Goal: Transaction & Acquisition: Purchase product/service

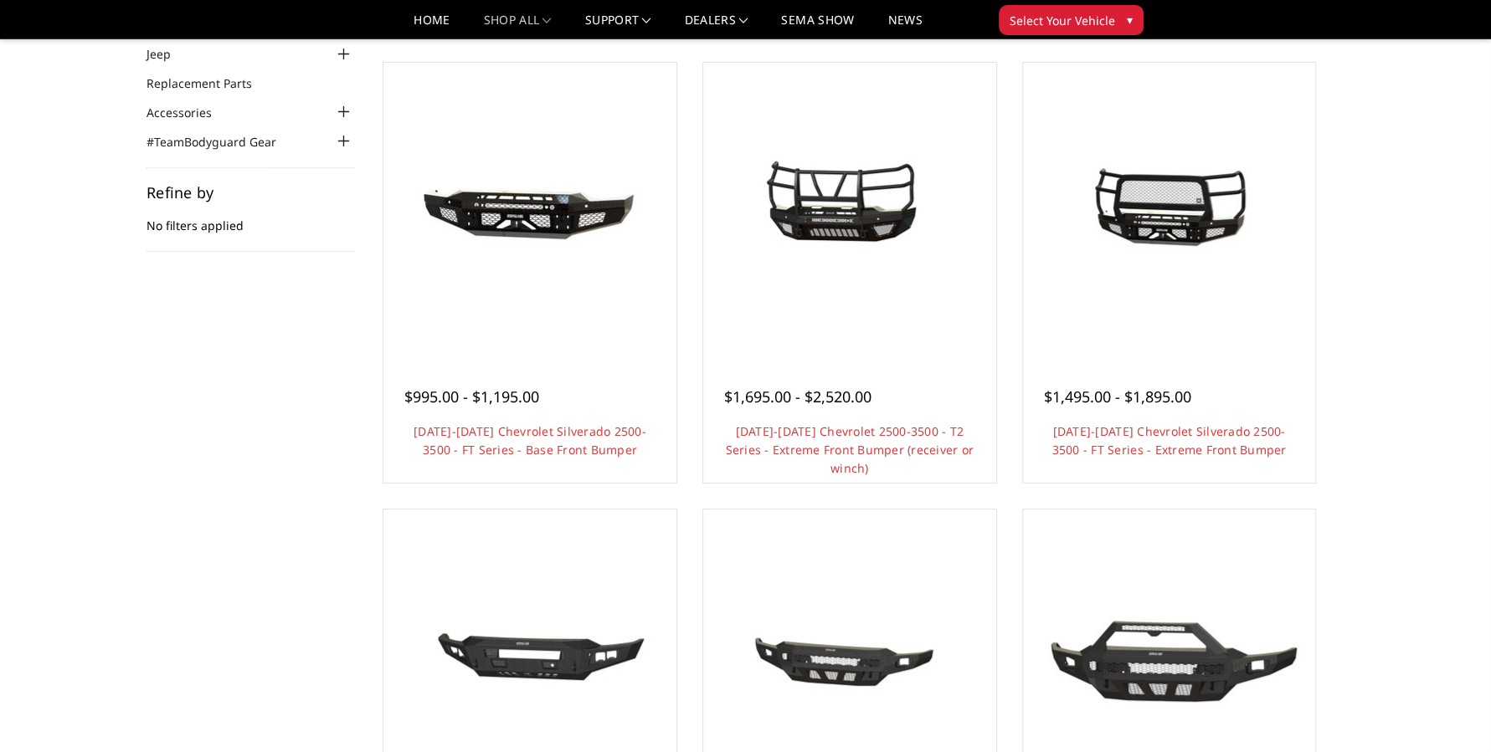
scroll to position [84, 0]
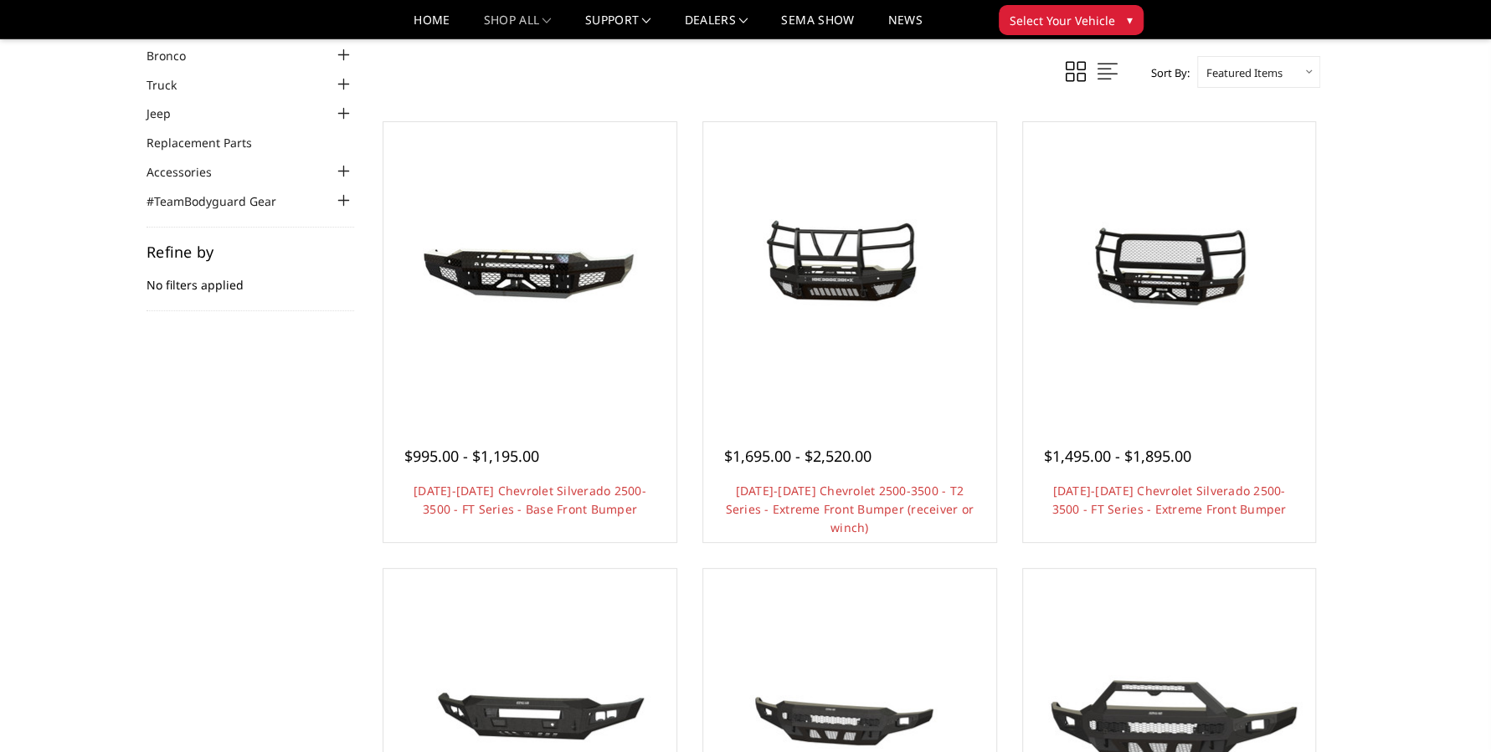
click at [896, 421] on div "$1,695.00 - $2,520.00 2020-2023 Chevrolet 2500-3500 - T2 Series - Extreme Front…" at bounding box center [849, 474] width 285 height 127
click at [909, 317] on img at bounding box center [850, 268] width 268 height 201
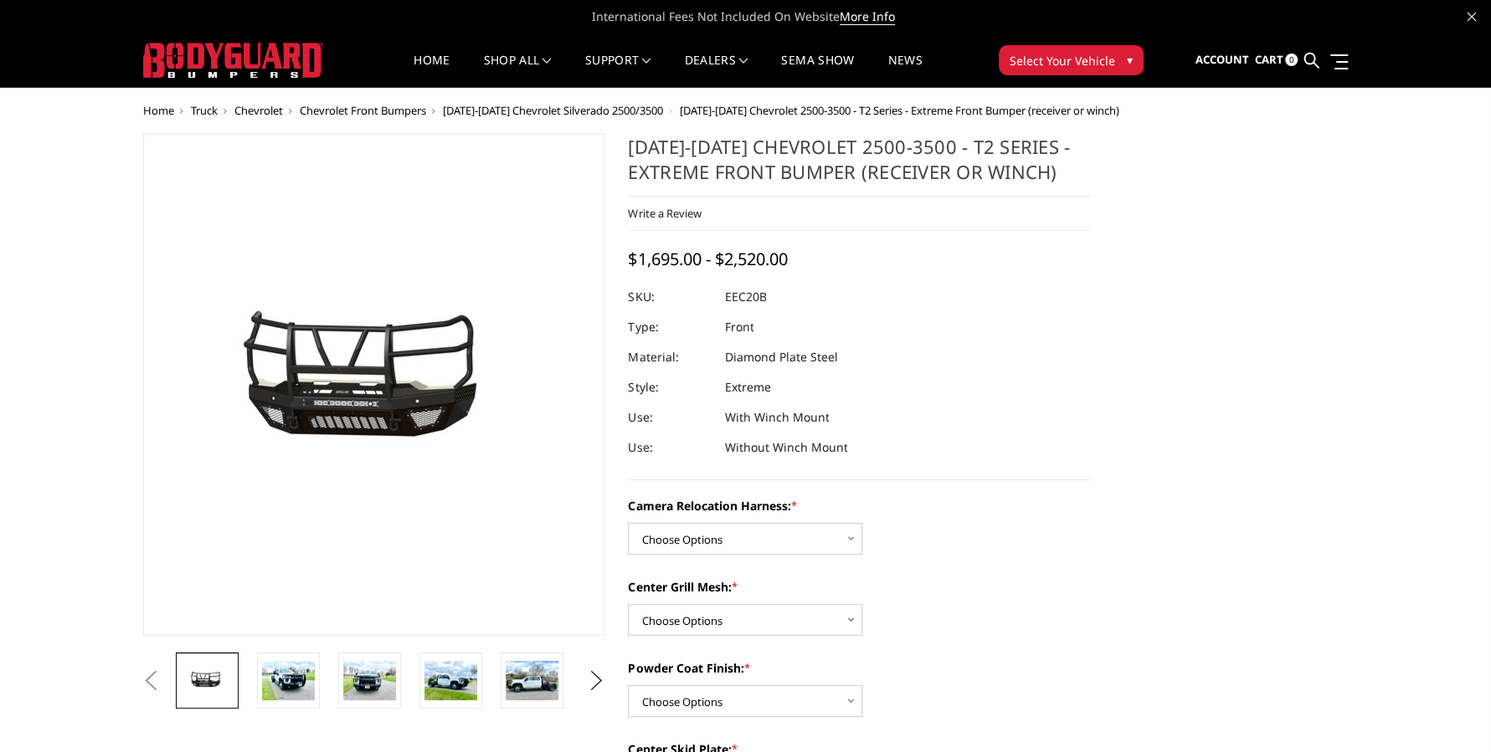
click at [298, 687] on img at bounding box center [288, 680] width 53 height 39
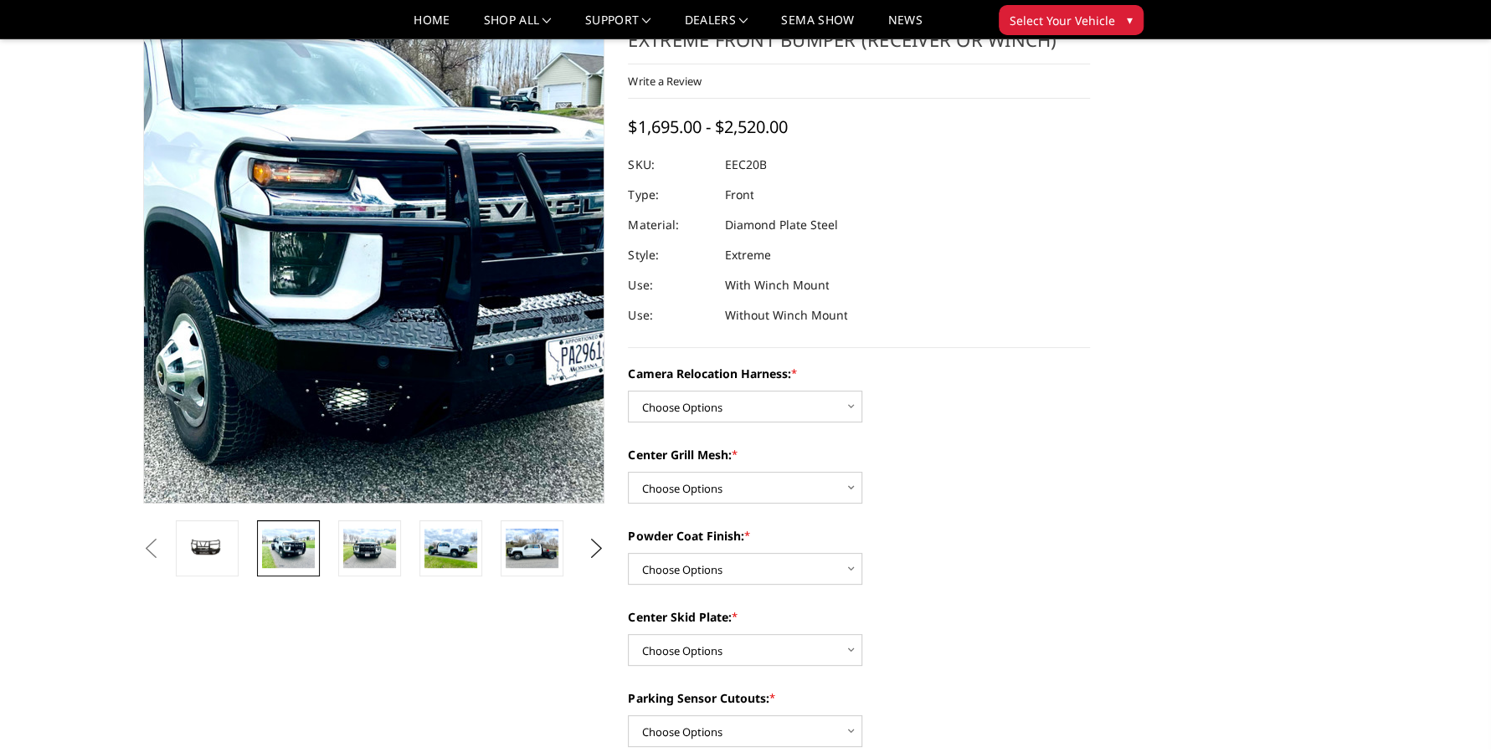
scroll to position [84, 0]
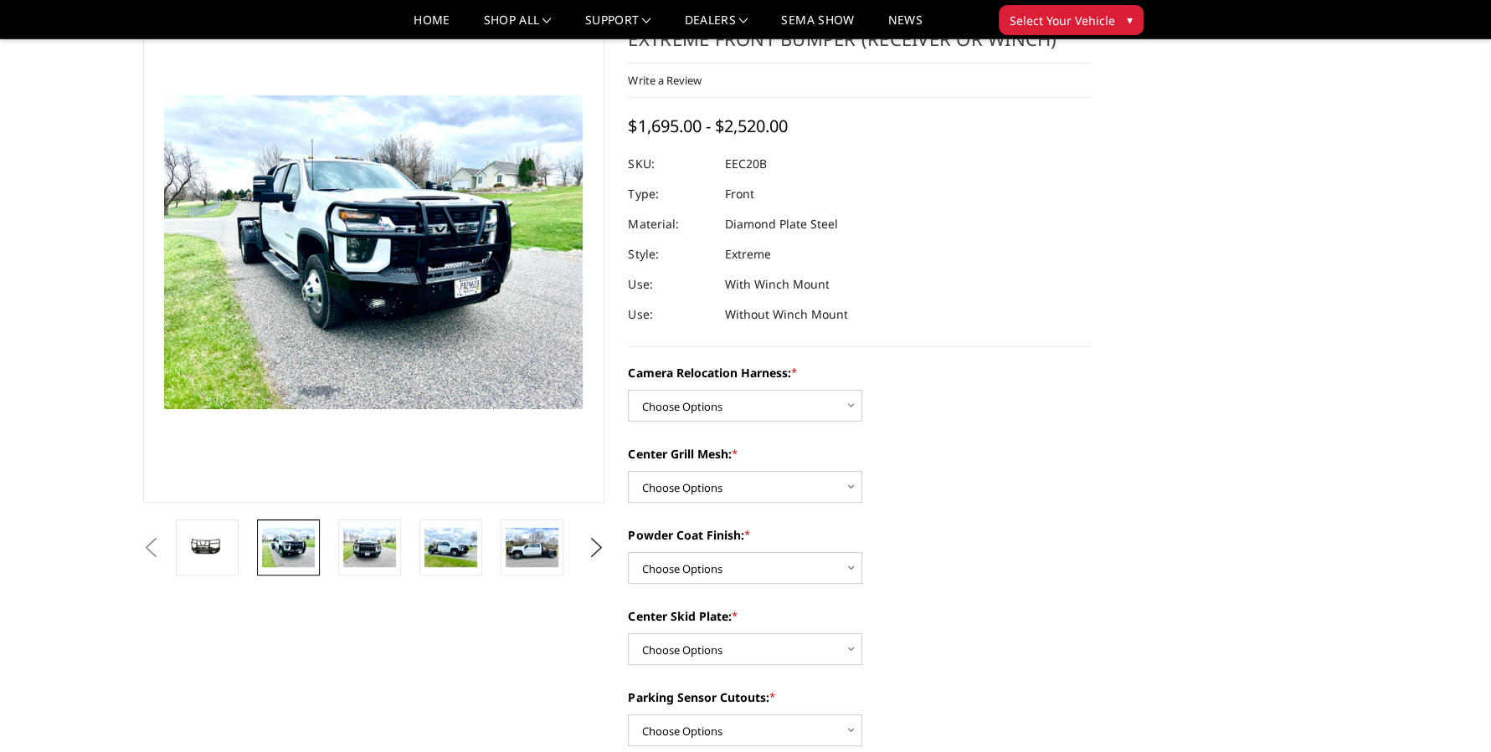
click at [457, 563] on img at bounding box center [450, 547] width 53 height 39
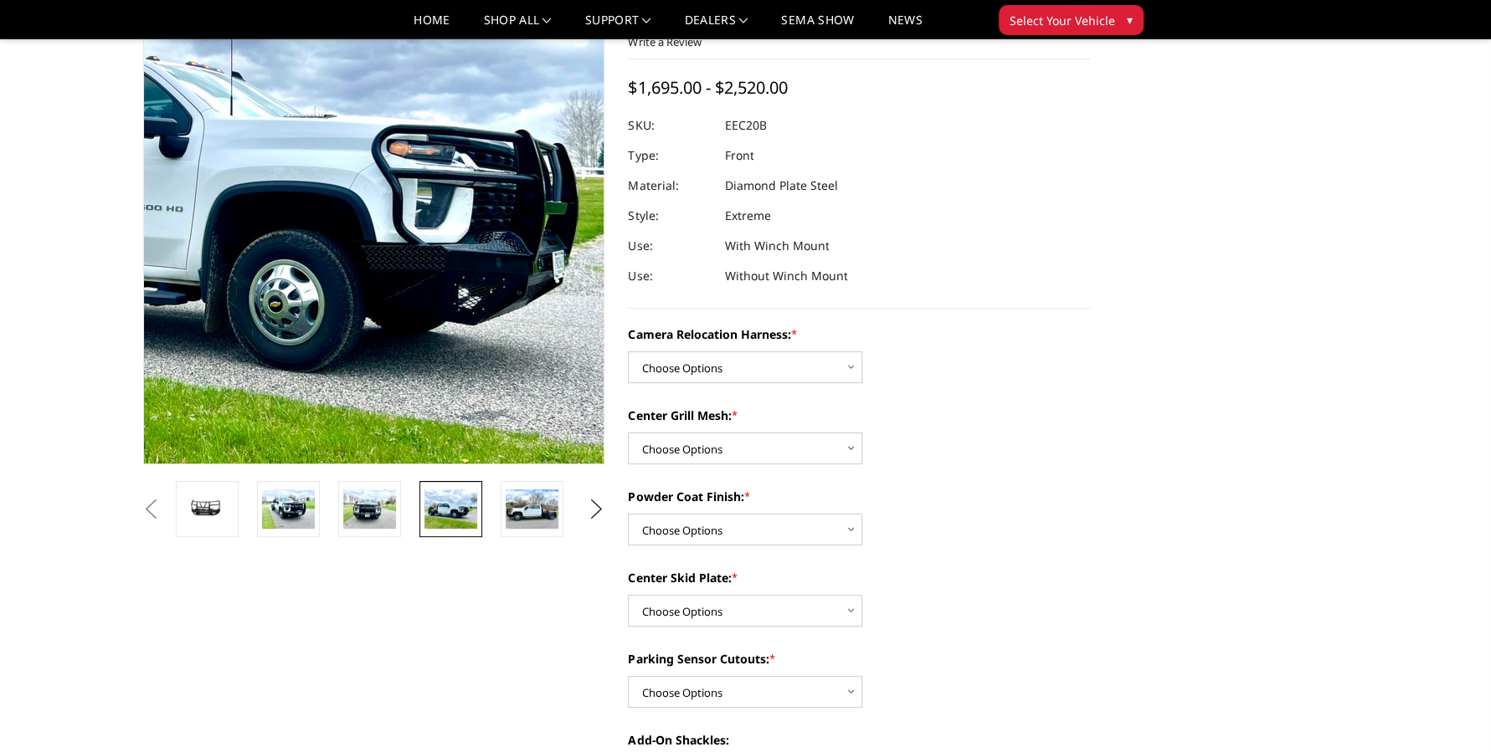
scroll to position [167, 0]
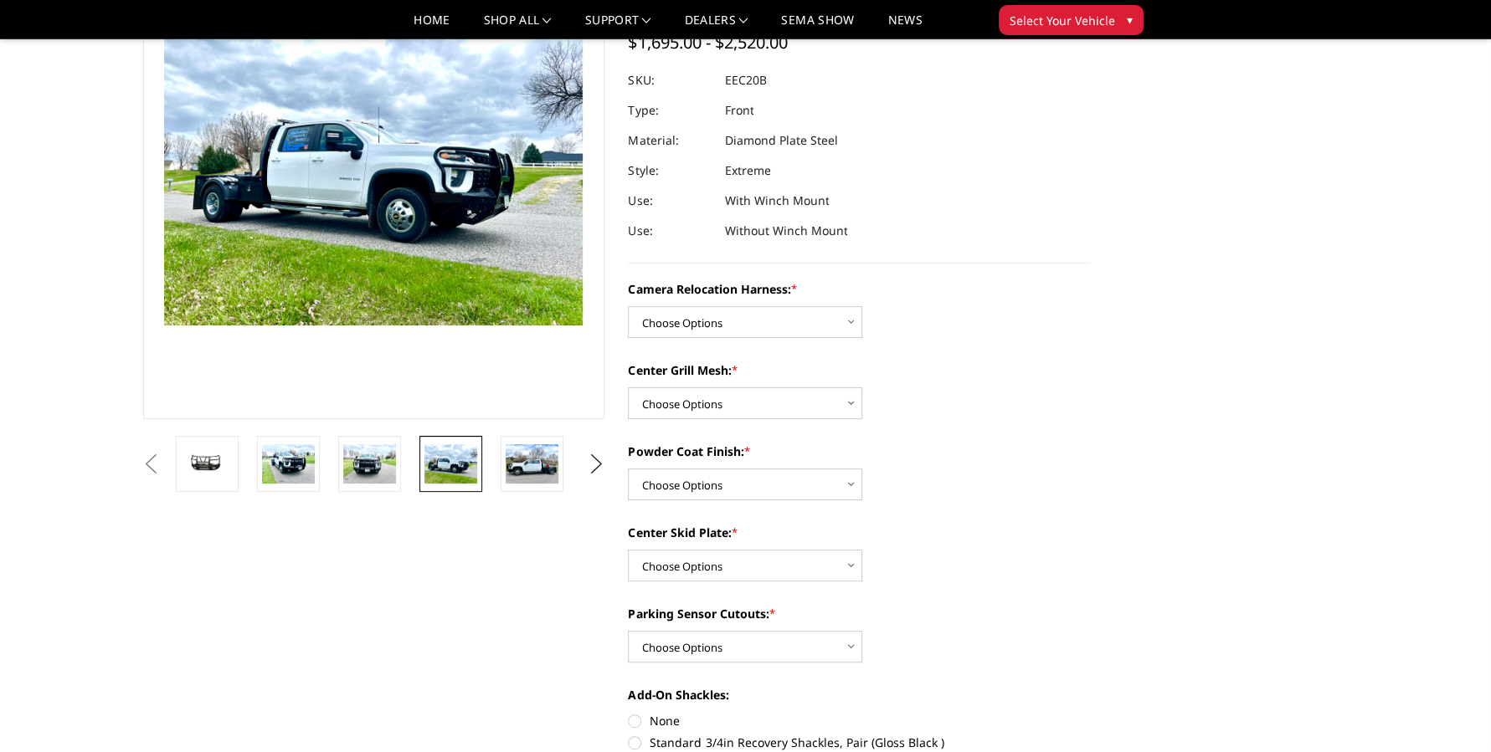
click at [541, 459] on img at bounding box center [532, 463] width 53 height 39
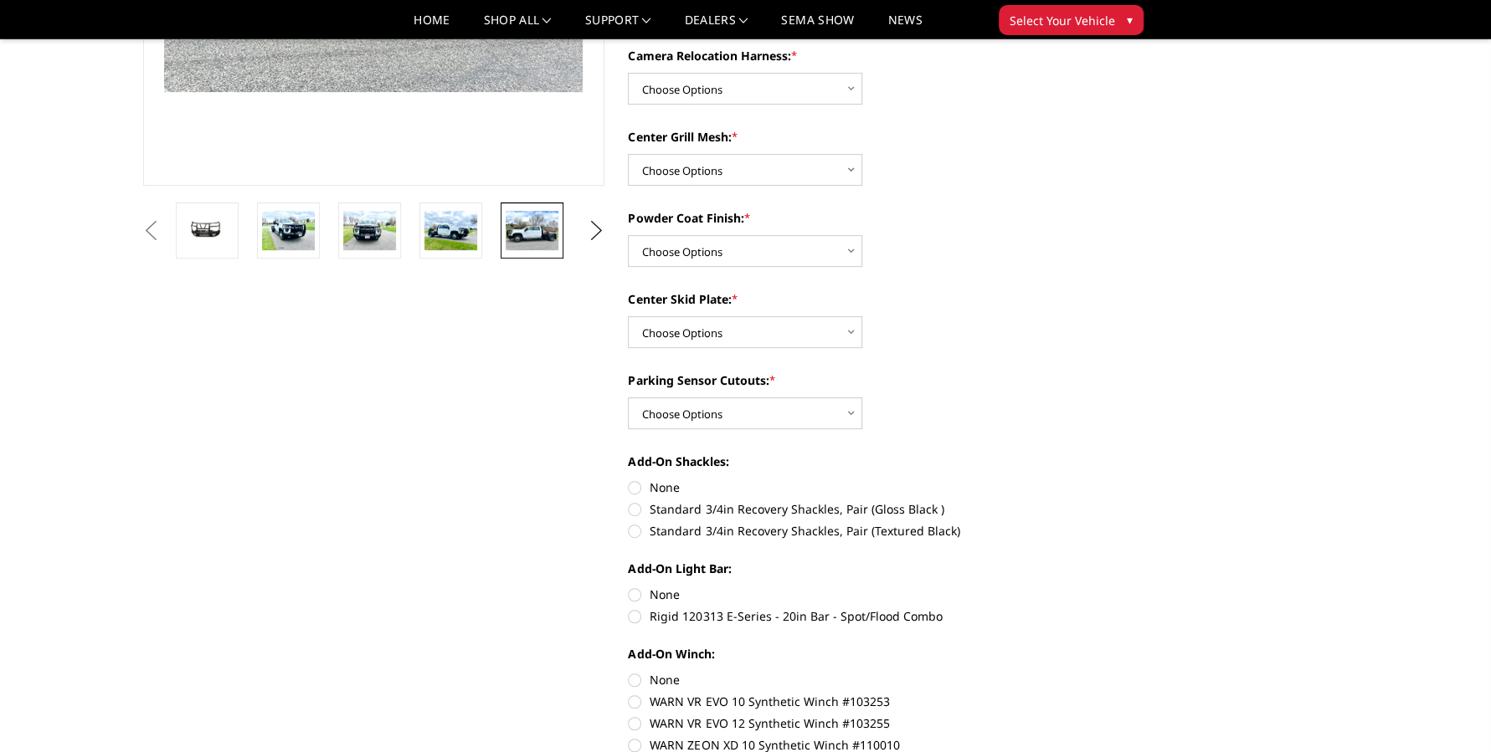
scroll to position [335, 0]
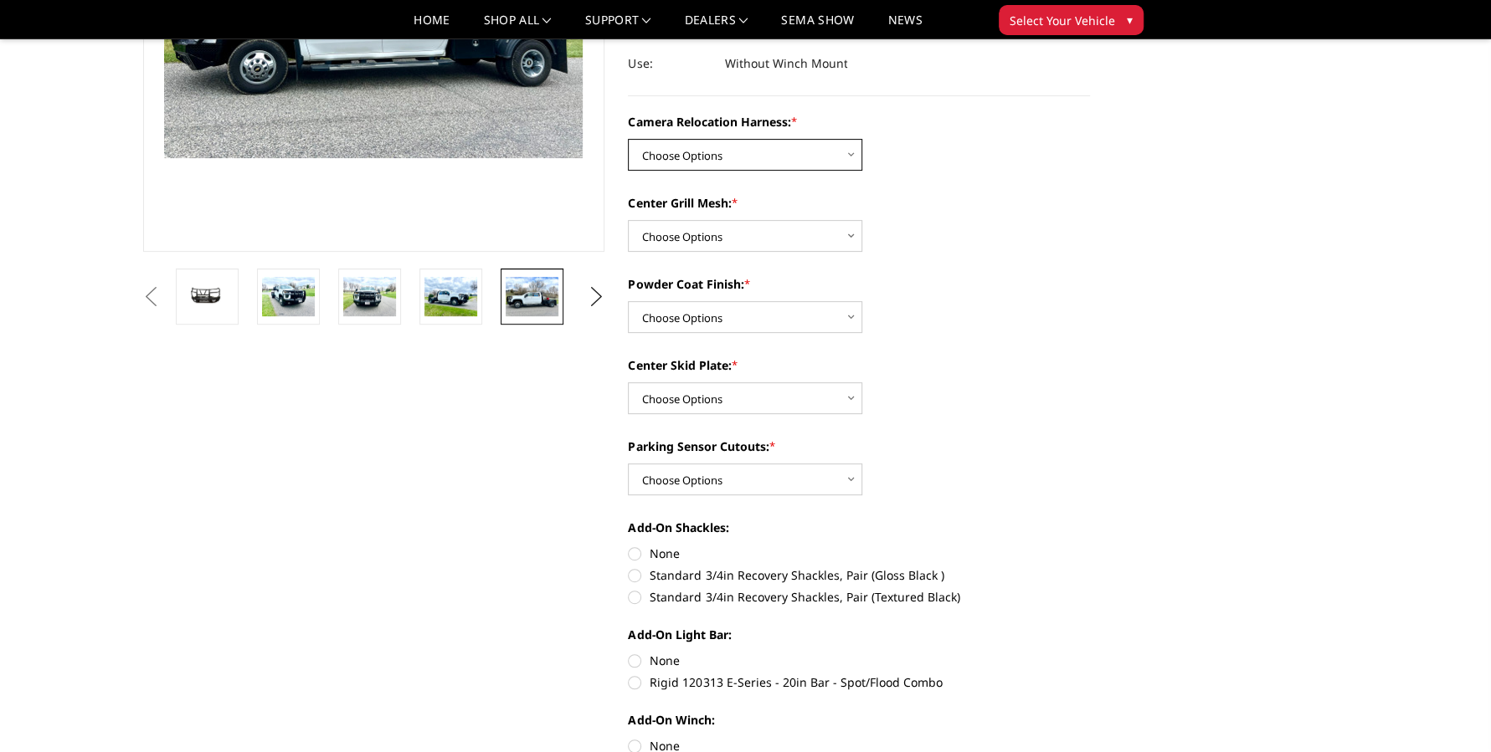
click at [793, 158] on select "Choose Options Without camera harness With camera harness" at bounding box center [745, 155] width 234 height 32
select select "3776"
click at [628, 139] on select "Choose Options Without camera harness With camera harness" at bounding box center [745, 155] width 234 height 32
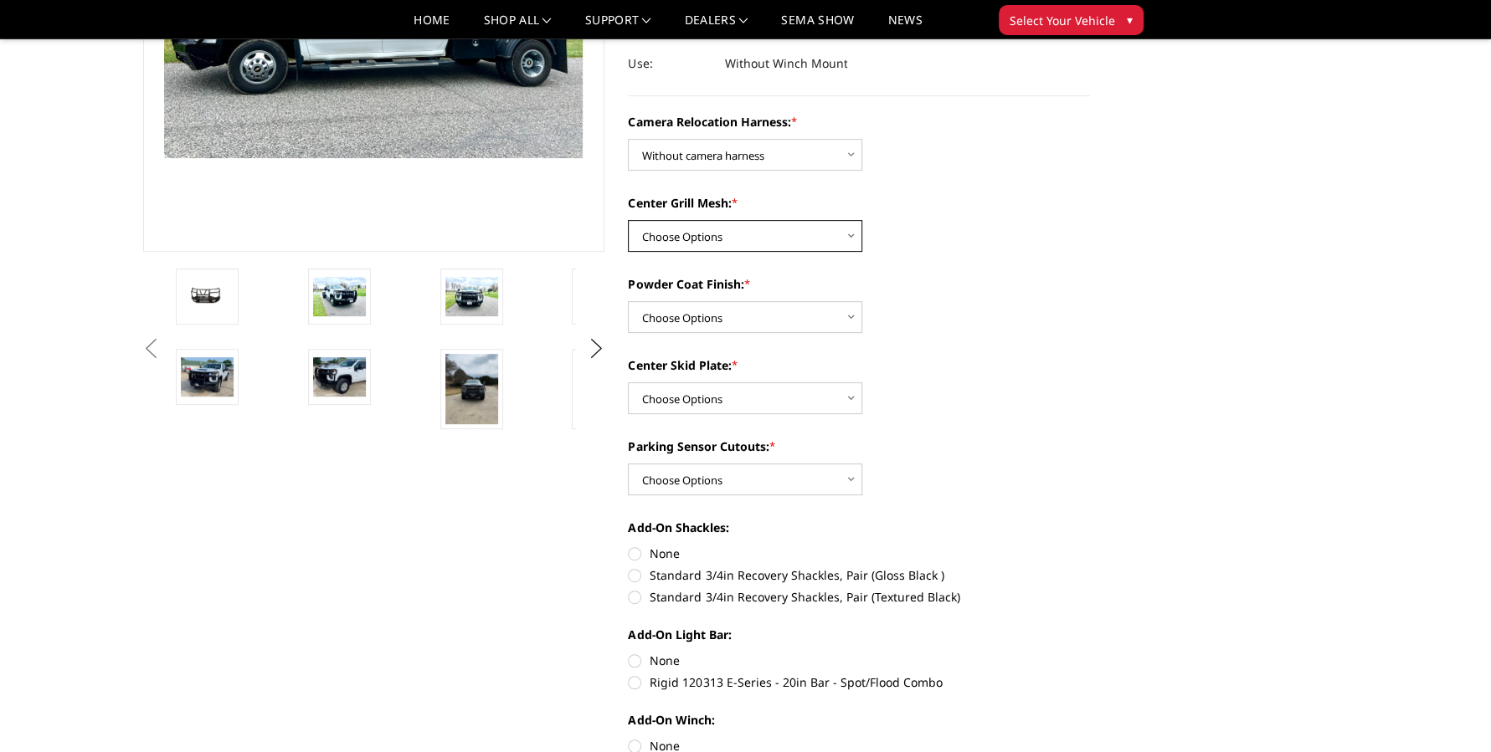
click at [815, 237] on select "Choose Options Without expanded metal With expanded metal" at bounding box center [745, 236] width 234 height 32
select select "3773"
click at [628, 220] on select "Choose Options Without expanded metal With expanded metal" at bounding box center [745, 236] width 234 height 32
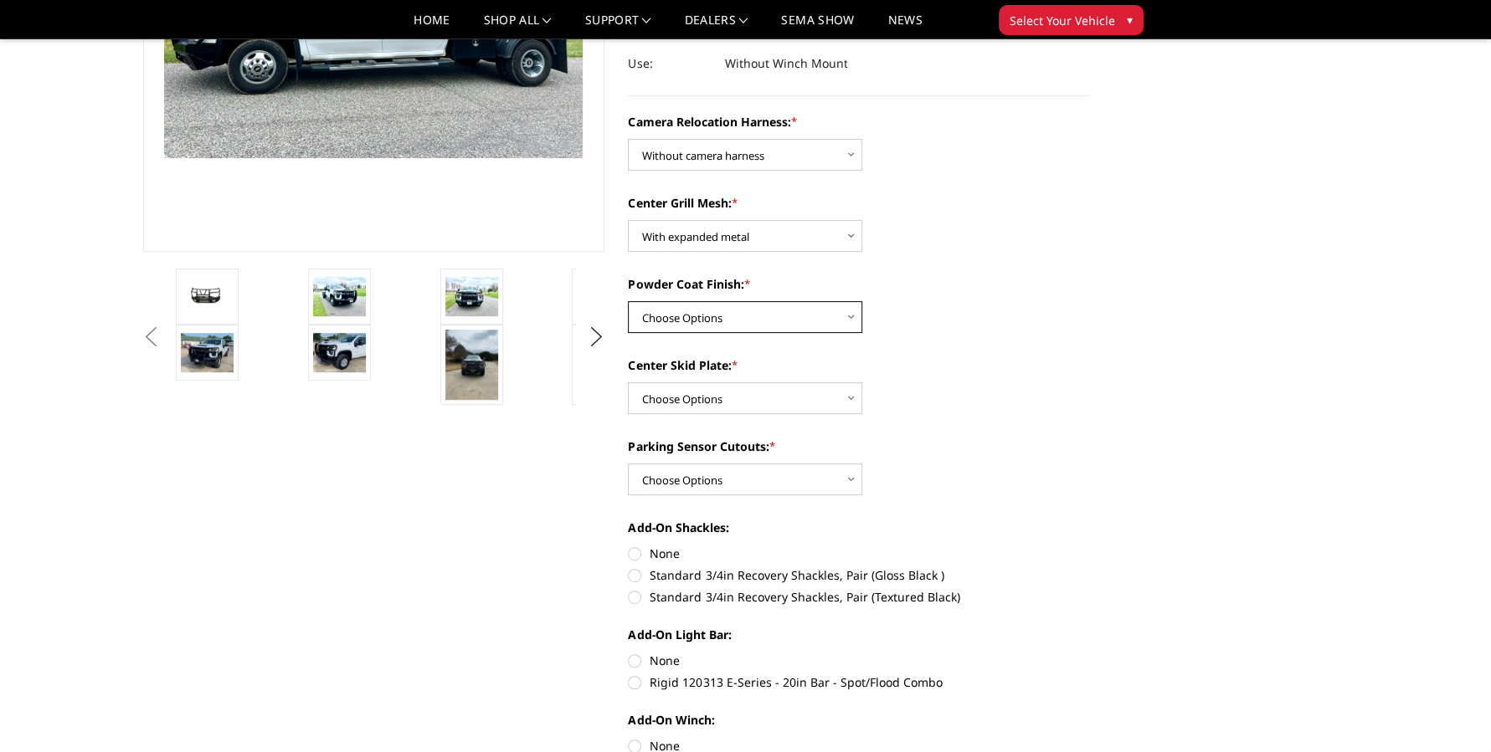
click at [821, 311] on select "Choose Options Textured Black Powder Coat Gloss Black Powder Coat Bare Metal" at bounding box center [745, 317] width 234 height 32
select select "3771"
click at [628, 301] on select "Choose Options Textured Black Powder Coat Gloss Black Powder Coat Bare Metal" at bounding box center [745, 317] width 234 height 32
click at [819, 478] on select "Choose Options Yes - With Parking Sensor Cutouts" at bounding box center [745, 480] width 234 height 32
click at [1005, 475] on div "Parking Sensor Cutouts: * Choose Options Yes - With Parking Sensor Cutouts" at bounding box center [859, 467] width 462 height 58
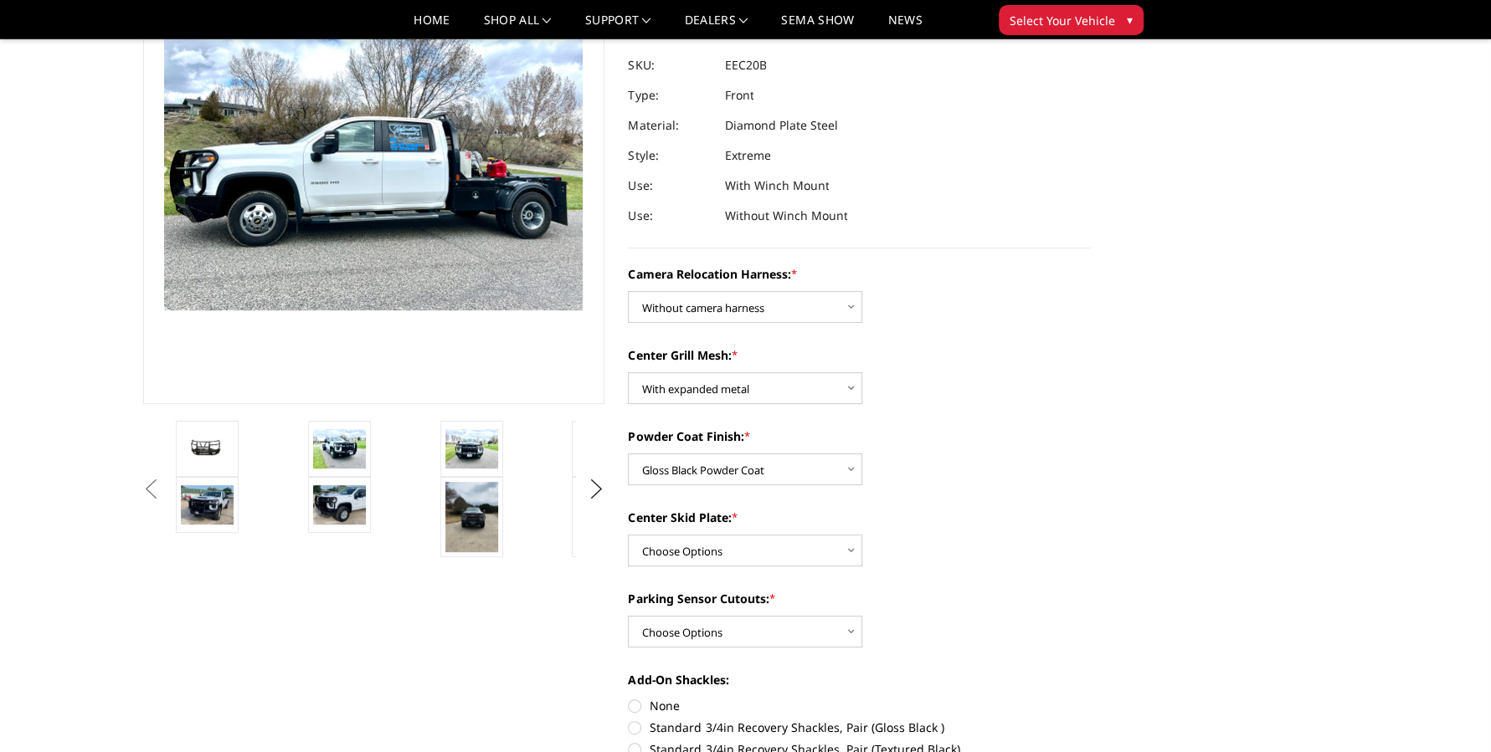
scroll to position [0, 0]
